Goal: Find specific page/section: Find specific page/section

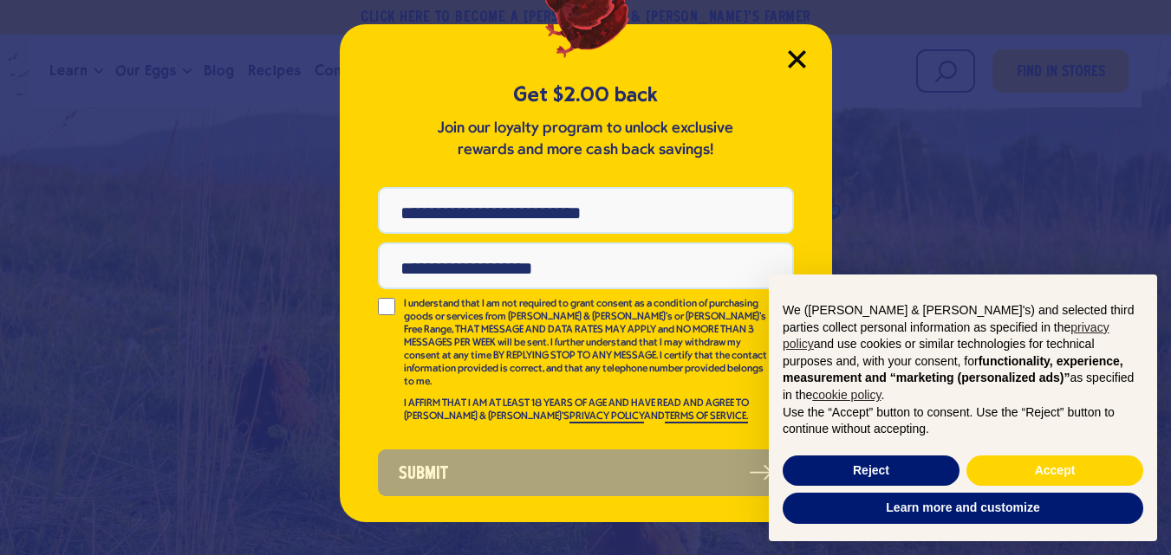
click at [795, 63] on icon "Close Modal" at bounding box center [797, 59] width 16 height 16
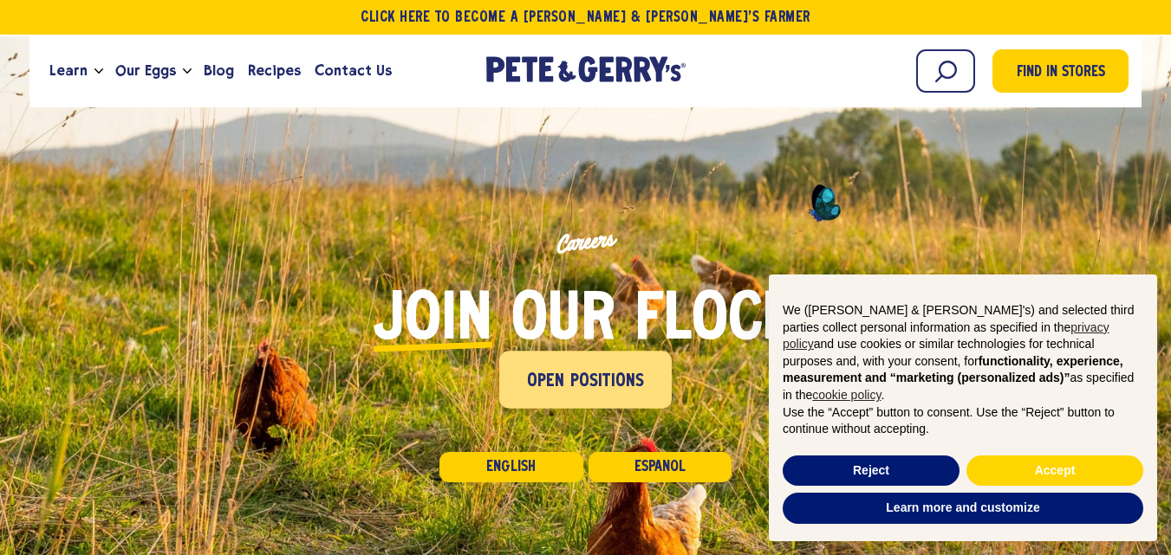
click at [621, 371] on span "Open Positions" at bounding box center [586, 382] width 118 height 28
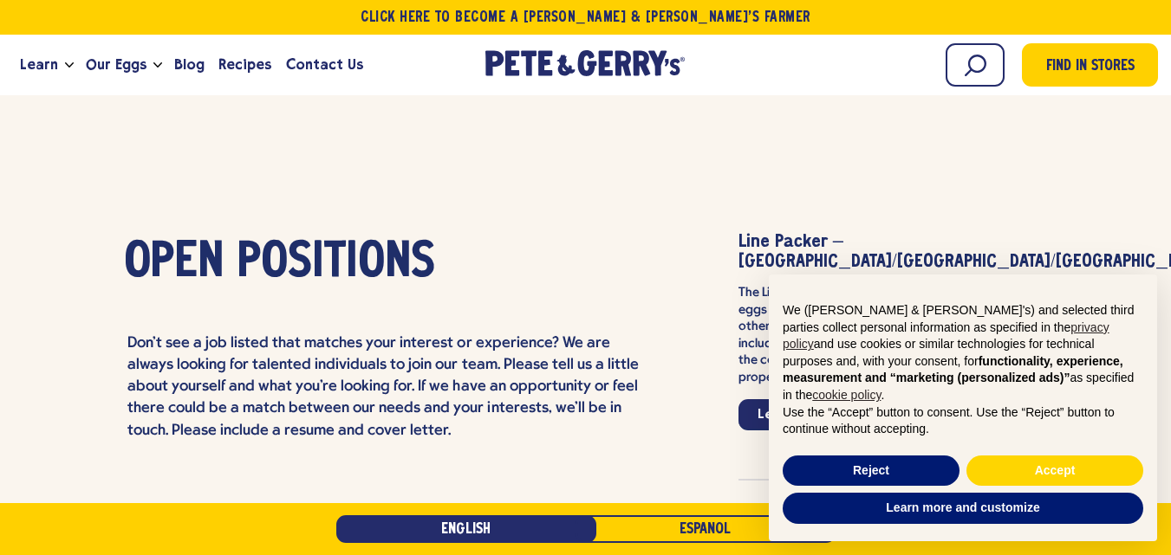
scroll to position [4065, 0]
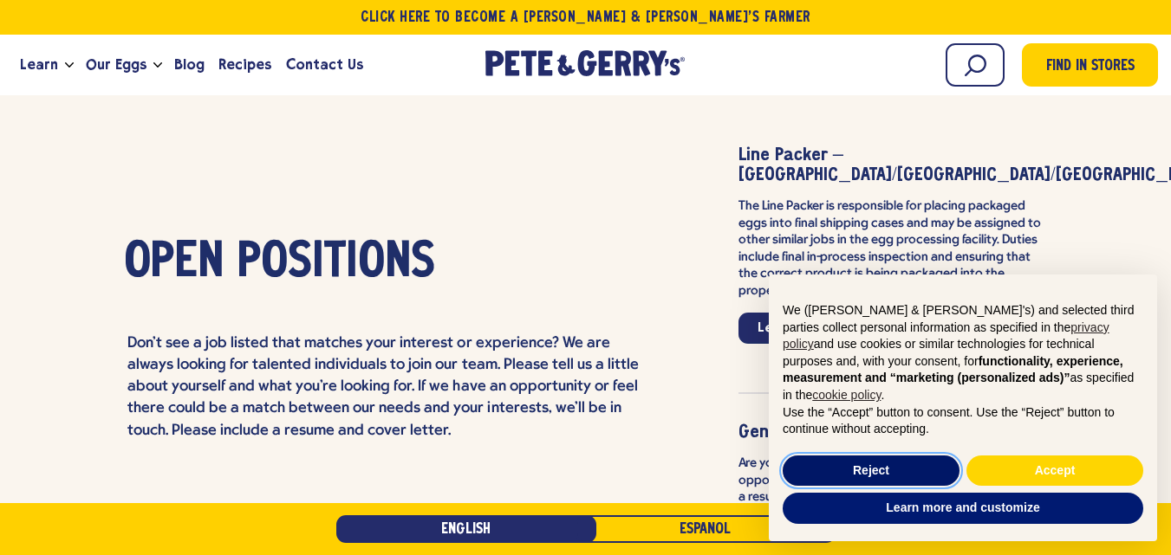
click at [897, 477] on button "Reject" at bounding box center [871, 471] width 177 height 31
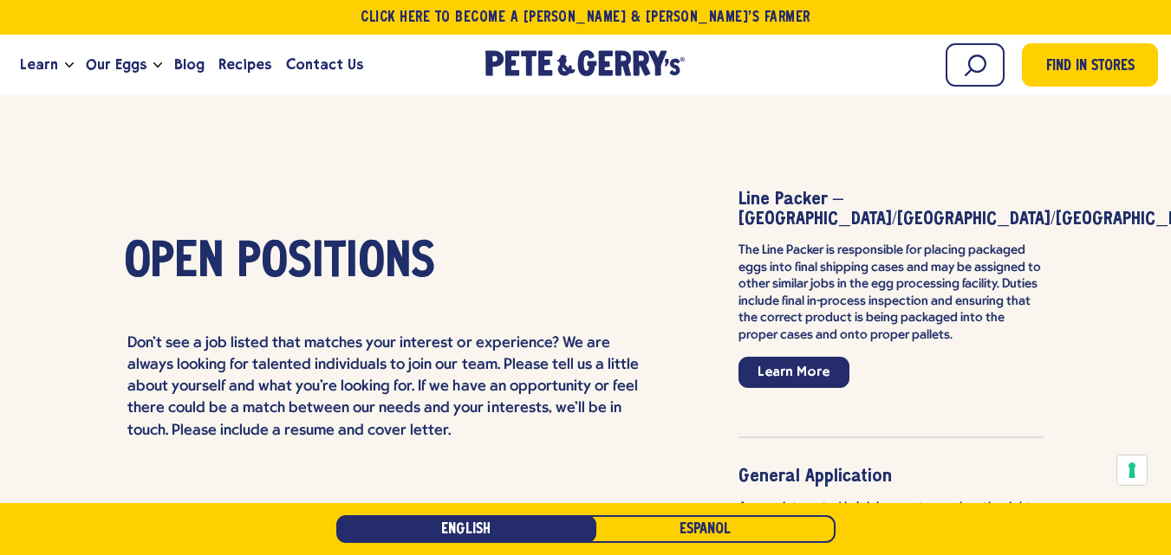
scroll to position [3979, 0]
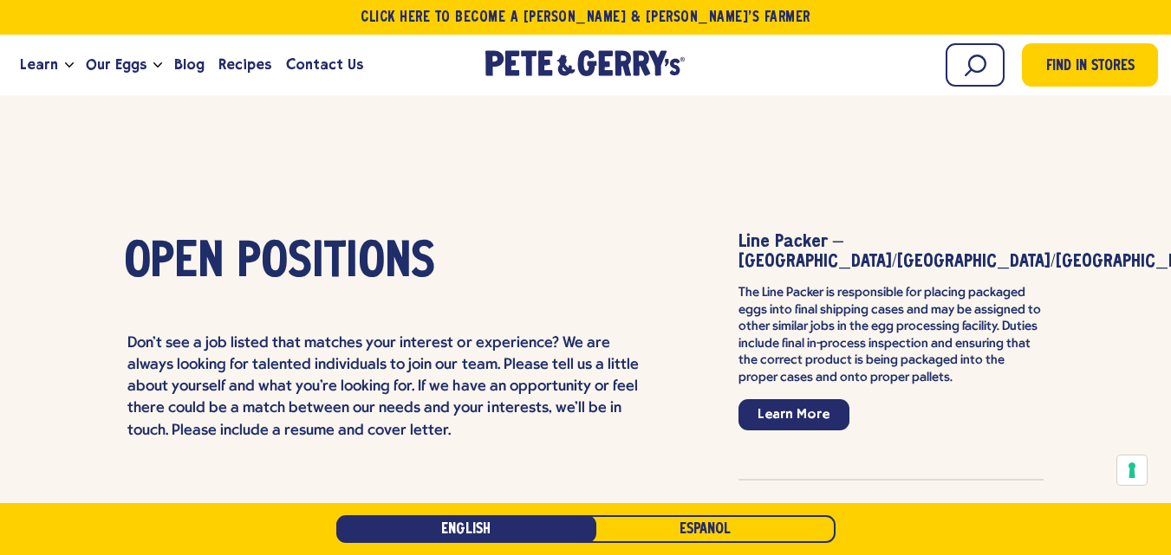
click at [786, 234] on strong "Line Packer – [GEOGRAPHIC_DATA]/[GEOGRAPHIC_DATA]/[GEOGRAPHIC_DATA]" at bounding box center [973, 252] width 471 height 36
drag, startPoint x: 786, startPoint y: 219, endPoint x: 778, endPoint y: 213, distance: 9.9
click at [778, 234] on strong "Line Packer – [GEOGRAPHIC_DATA]/[GEOGRAPHIC_DATA]/[GEOGRAPHIC_DATA]" at bounding box center [973, 252] width 471 height 36
click at [781, 234] on strong "Line Packer – [GEOGRAPHIC_DATA]/[GEOGRAPHIC_DATA]/[GEOGRAPHIC_DATA]" at bounding box center [973, 252] width 471 height 36
drag, startPoint x: 781, startPoint y: 217, endPoint x: 746, endPoint y: 208, distance: 35.7
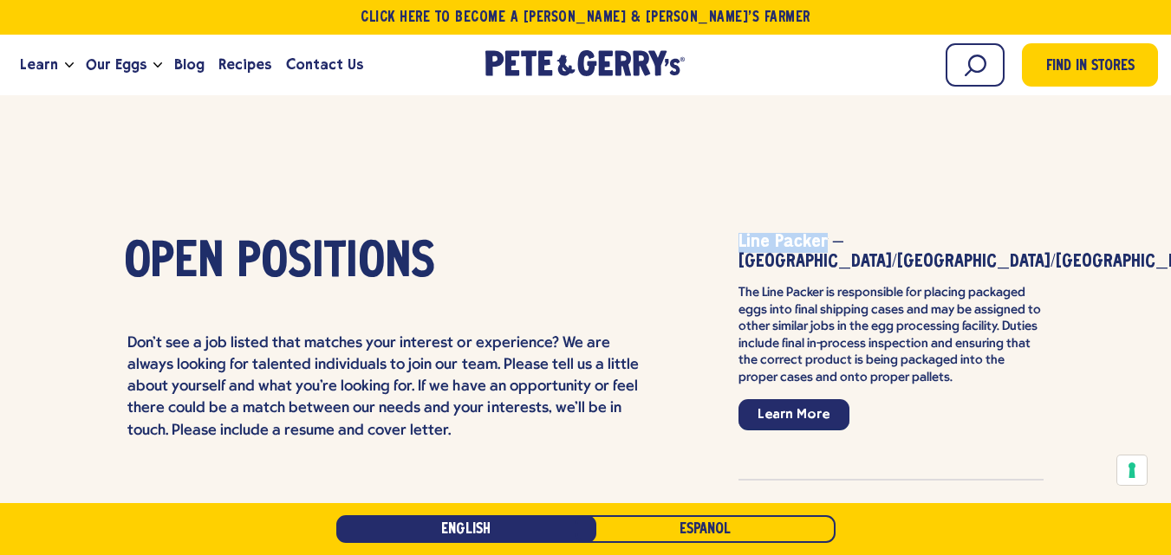
click at [746, 234] on strong "Line Packer – [GEOGRAPHIC_DATA]/[GEOGRAPHIC_DATA]/[GEOGRAPHIC_DATA]" at bounding box center [973, 252] width 471 height 36
